Goal: Task Accomplishment & Management: Use online tool/utility

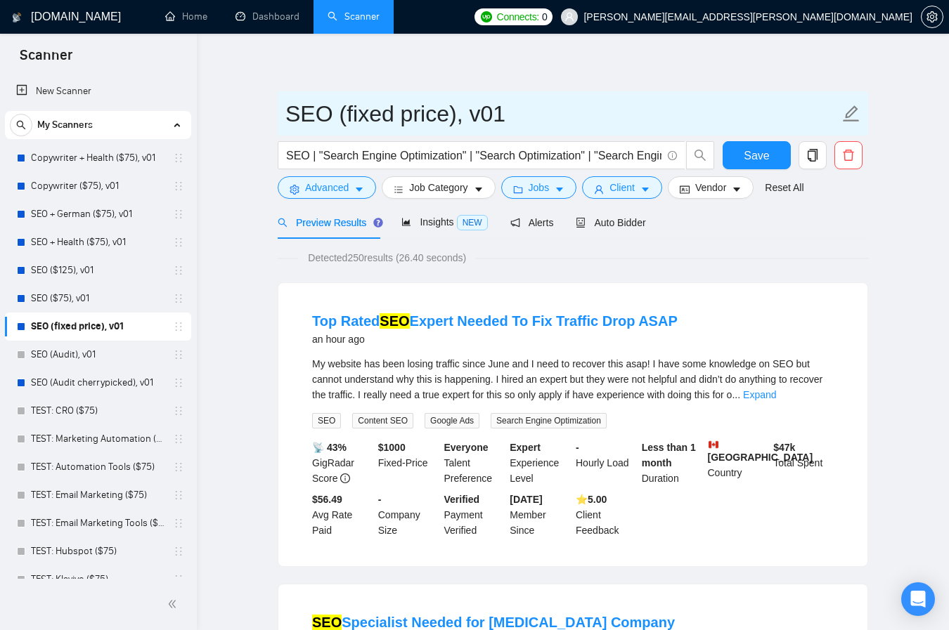
click at [447, 114] on input "SEO (fixed price), v01" at bounding box center [562, 113] width 554 height 35
type input "SEO (fixed price, cherrypicked), v01"
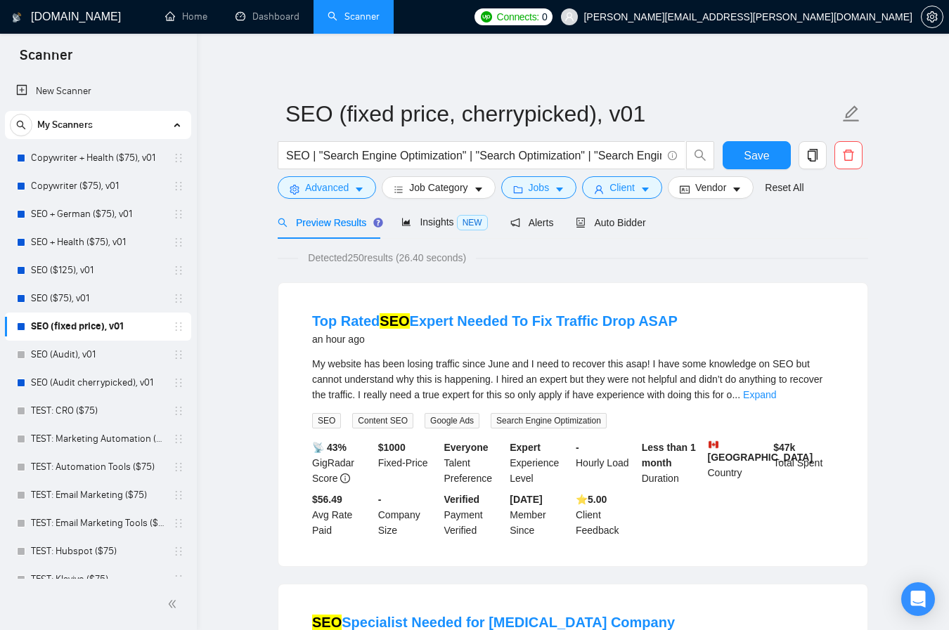
click at [765, 155] on span "Save" at bounding box center [756, 156] width 25 height 18
click at [539, 189] on span "Jobs" at bounding box center [539, 187] width 21 height 15
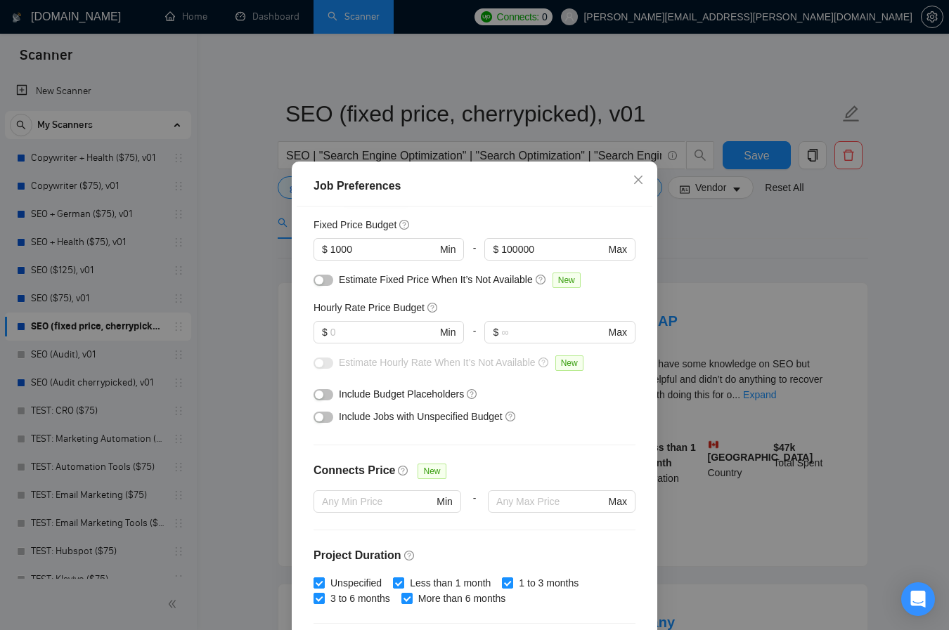
scroll to position [51, 0]
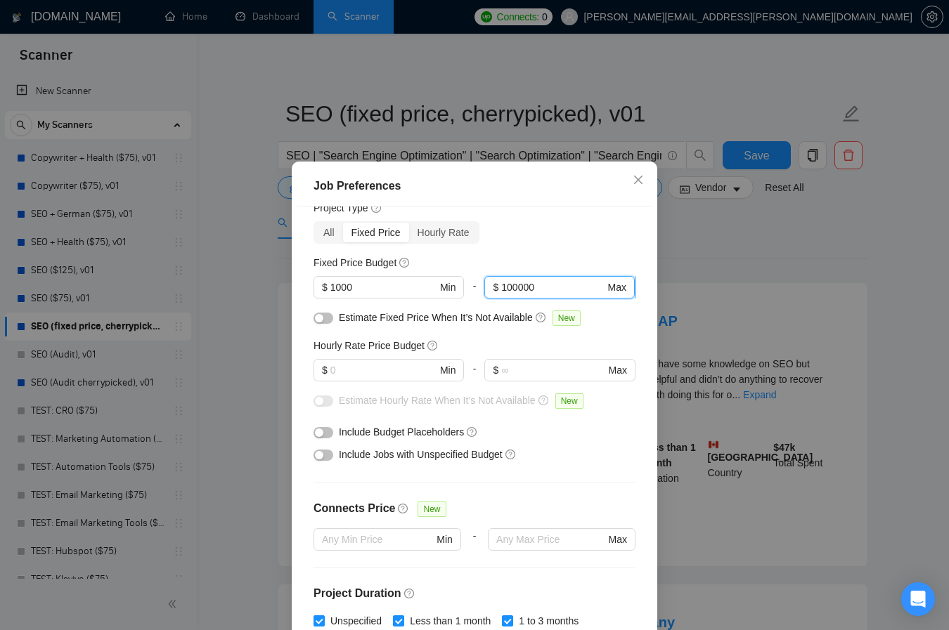
drag, startPoint x: 505, startPoint y: 287, endPoint x: 514, endPoint y: 285, distance: 9.9
click at [514, 285] on input "100000" at bounding box center [552, 287] width 103 height 15
drag, startPoint x: 504, startPoint y: 287, endPoint x: 514, endPoint y: 287, distance: 10.6
click at [514, 287] on input "100000" at bounding box center [552, 287] width 103 height 15
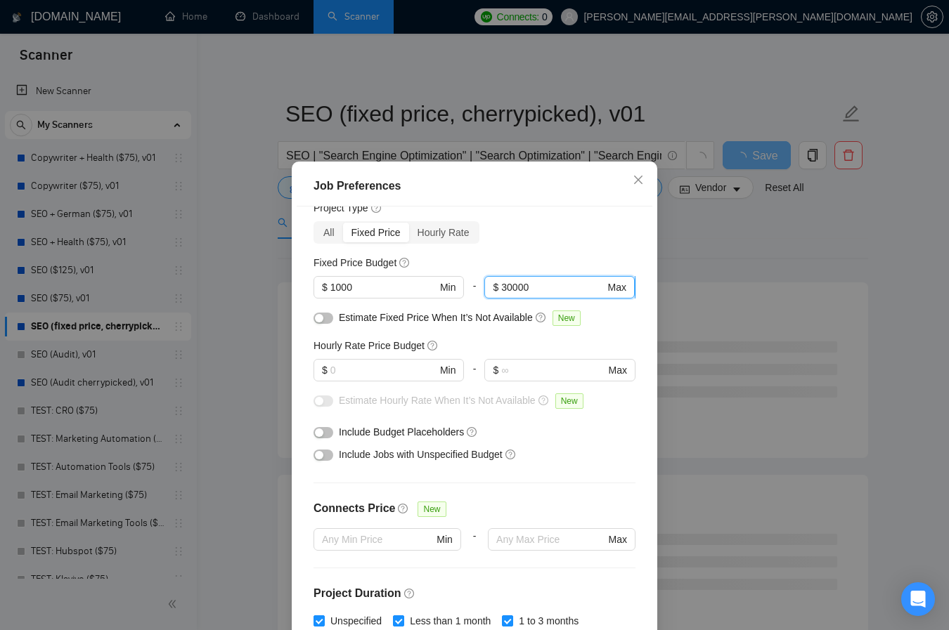
click at [513, 287] on input "30000" at bounding box center [552, 287] width 103 height 15
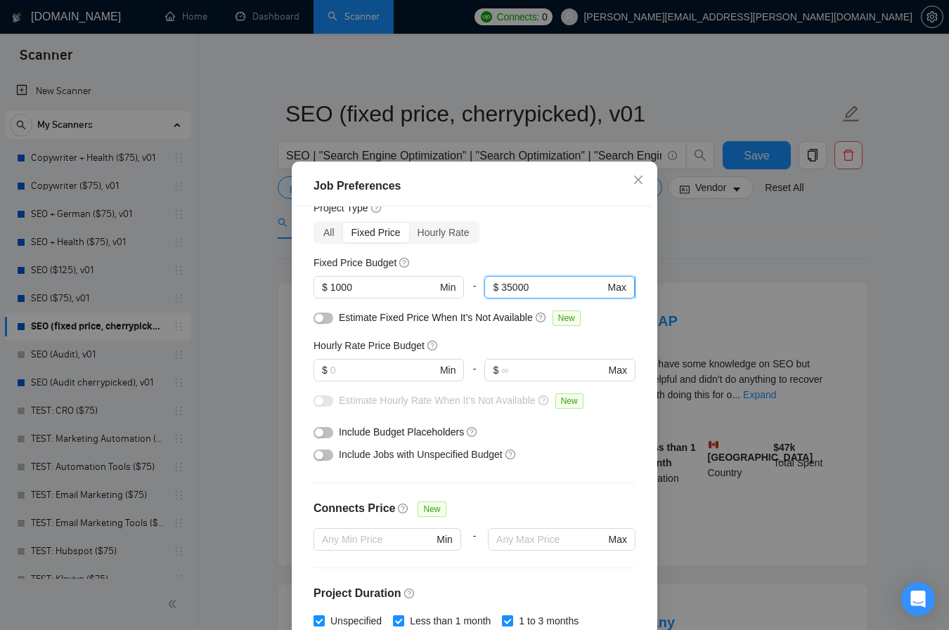
drag, startPoint x: 526, startPoint y: 287, endPoint x: 537, endPoint y: 286, distance: 11.3
click at [537, 286] on input "35000" at bounding box center [552, 287] width 103 height 15
type input "35001"
click at [624, 320] on div "Estimate Fixed Price When It’s Not Available New" at bounding box center [474, 321] width 322 height 22
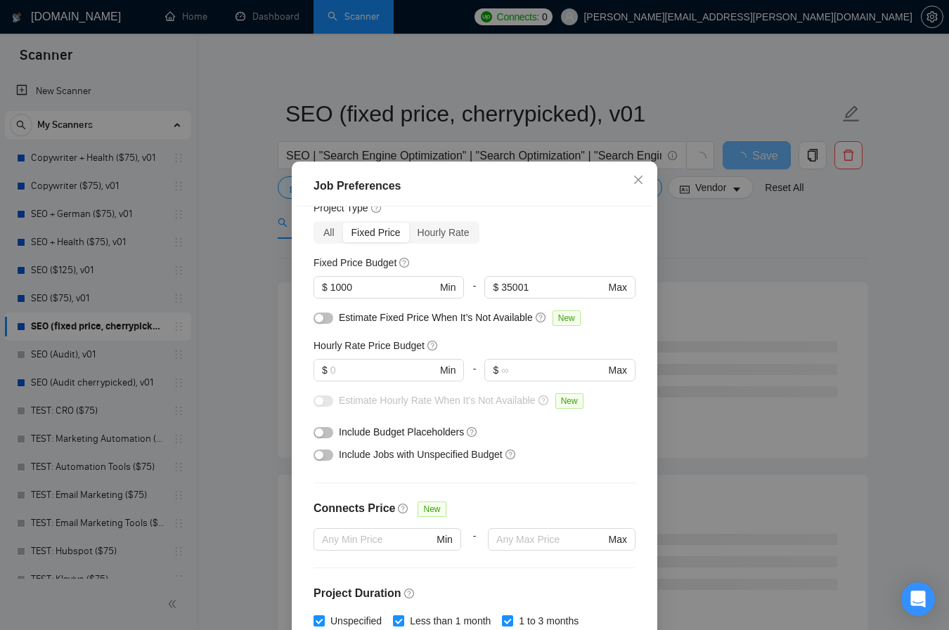
click at [825, 252] on div "Job Preferences Budget Project Type All Fixed Price Hourly Rate Fixed Price Bud…" at bounding box center [474, 315] width 949 height 630
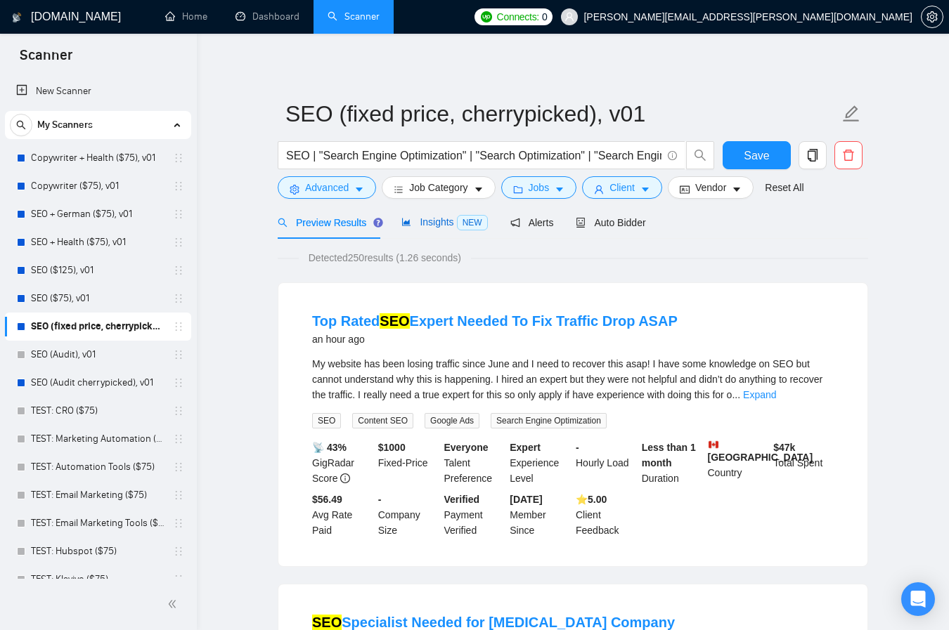
click at [424, 226] on span "Insights NEW" at bounding box center [444, 221] width 86 height 11
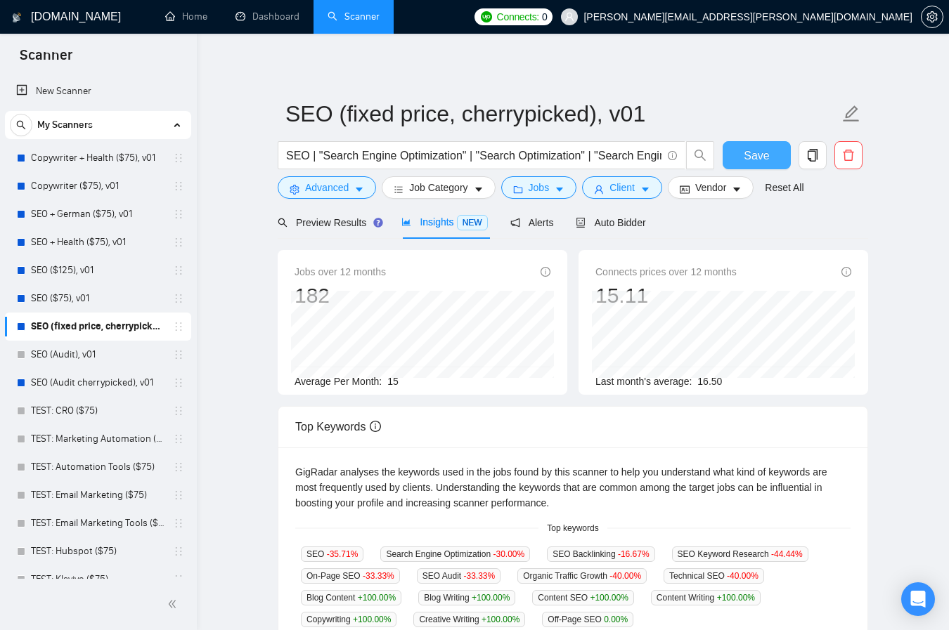
click at [758, 154] on span "Save" at bounding box center [756, 156] width 25 height 18
click at [339, 222] on span "Preview Results" at bounding box center [328, 222] width 101 height 11
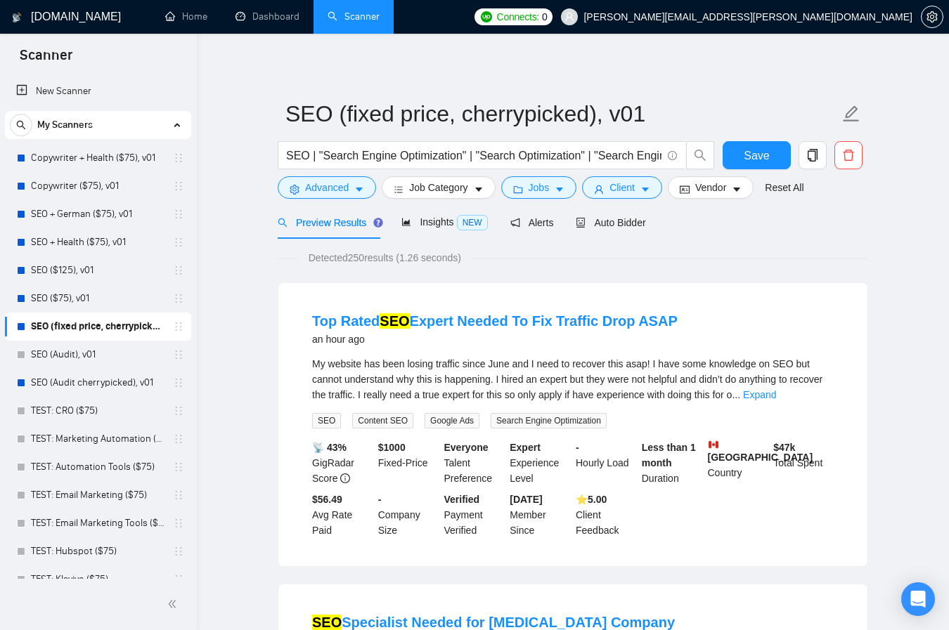
click at [776, 395] on link "Expand" at bounding box center [759, 394] width 33 height 11
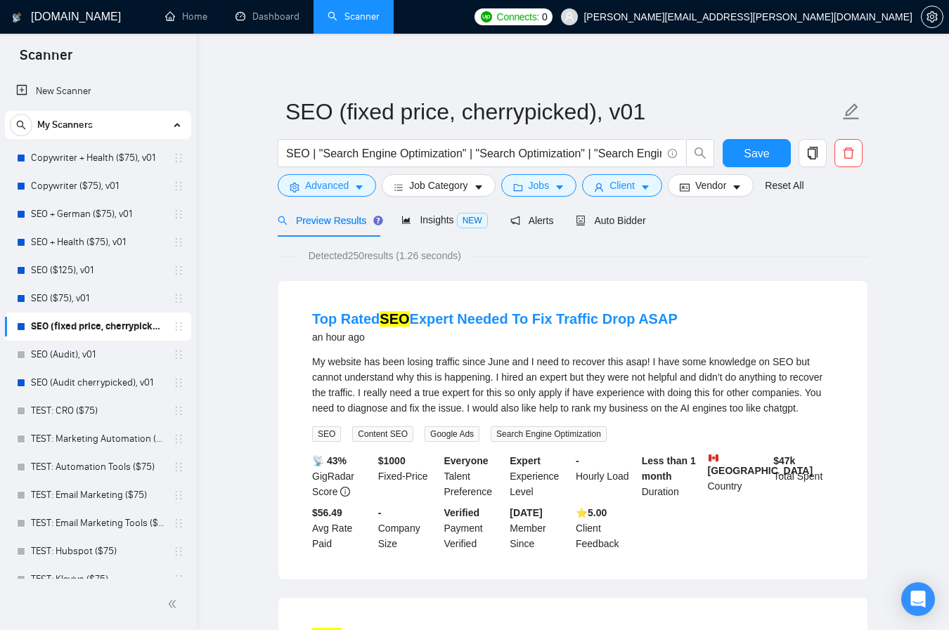
scroll to position [11, 0]
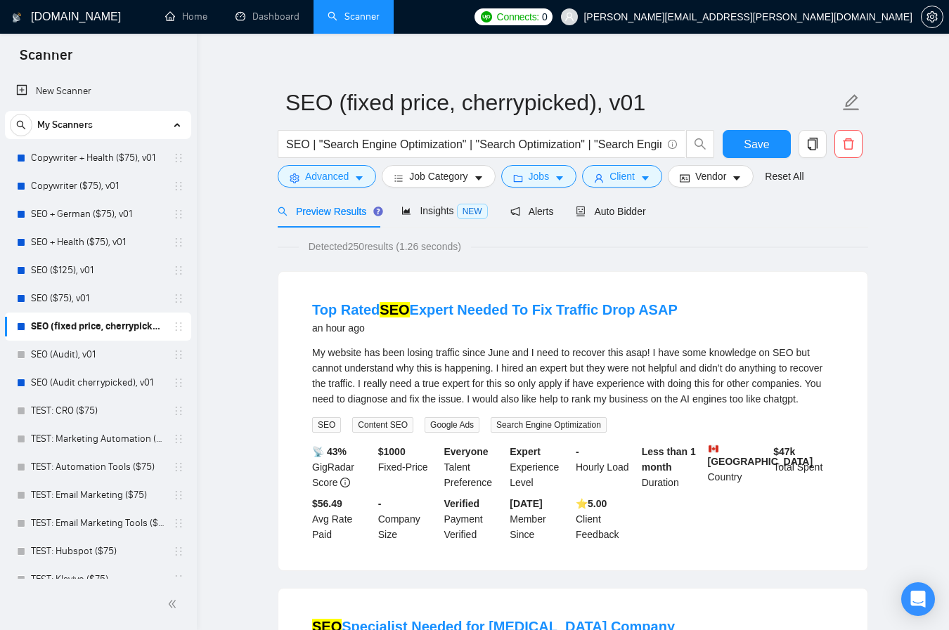
click at [427, 212] on span "Insights NEW" at bounding box center [444, 210] width 86 height 11
